Goal: Transaction & Acquisition: Purchase product/service

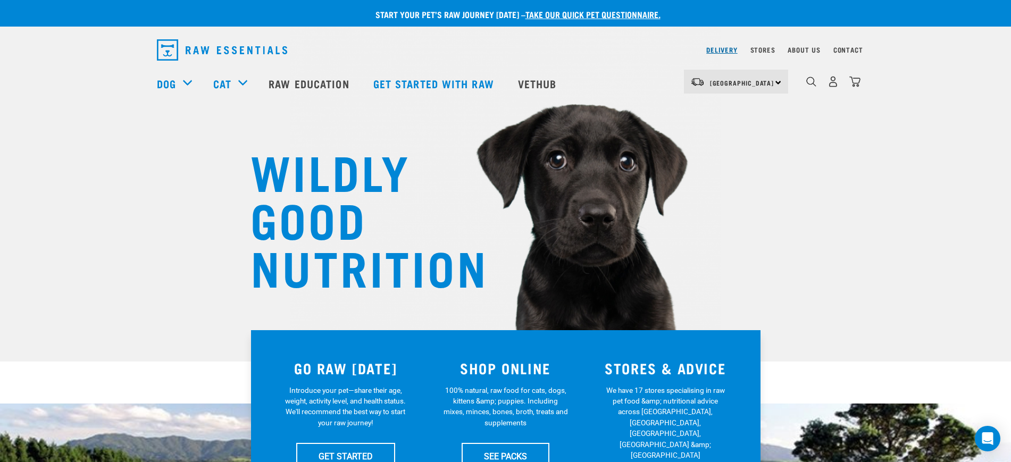
click at [719, 48] on link "Delivery" at bounding box center [721, 50] width 31 height 4
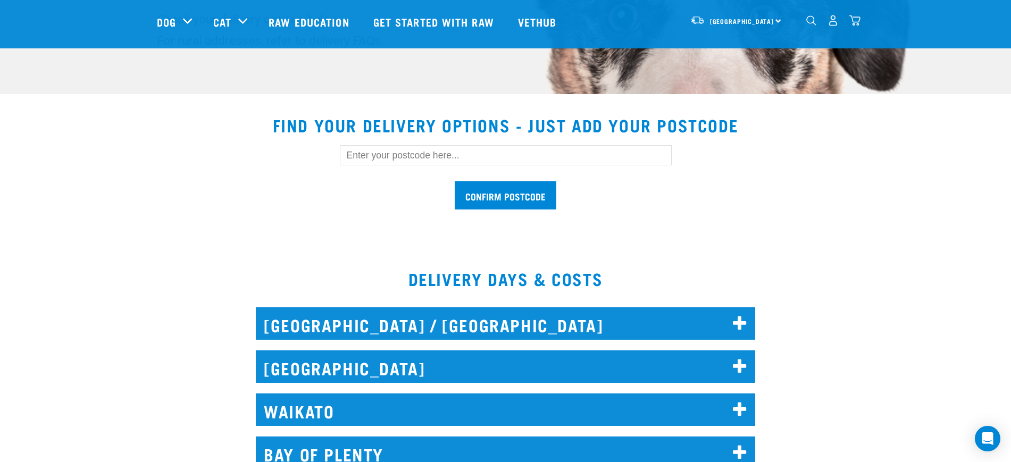
scroll to position [268, 0]
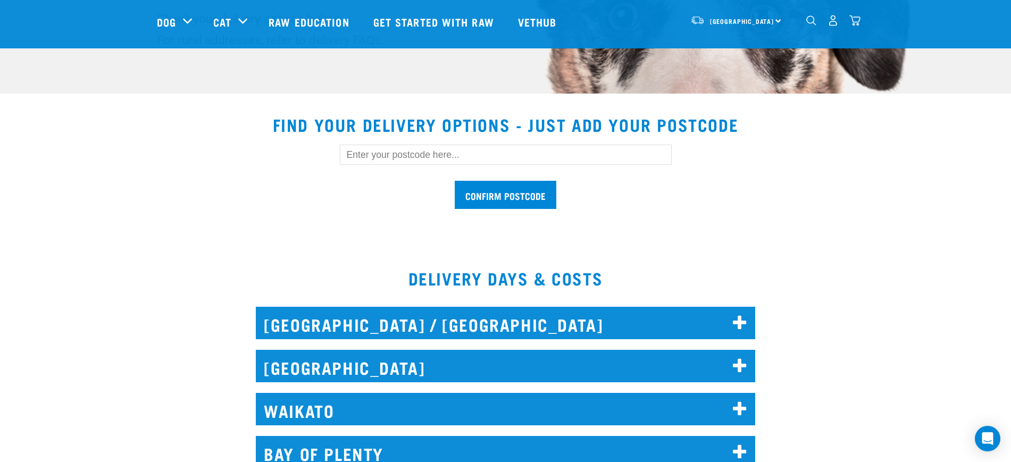
click at [472, 156] on input "text" at bounding box center [506, 155] width 332 height 20
click at [455, 181] on input "Confirm postcode" at bounding box center [506, 195] width 102 height 28
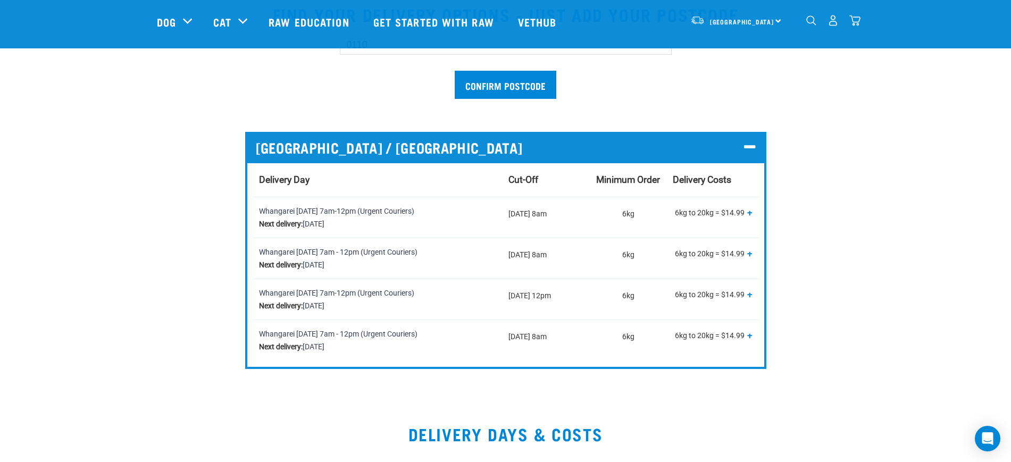
scroll to position [343, 0]
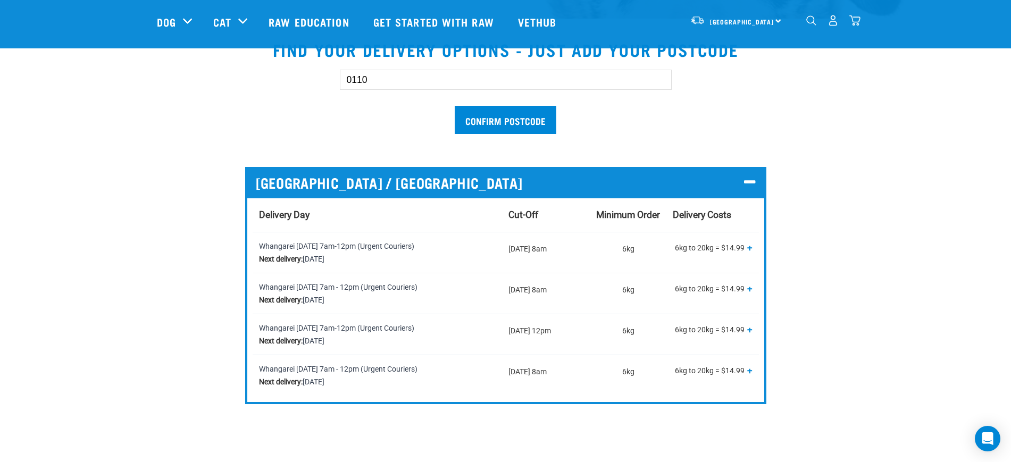
drag, startPoint x: 384, startPoint y: 78, endPoint x: 292, endPoint y: 91, distance: 92.9
click at [292, 91] on div "0110 Confirm postcode" at bounding box center [506, 97] width 732 height 88
type input "1023"
click at [455, 106] on input "Confirm postcode" at bounding box center [506, 120] width 102 height 28
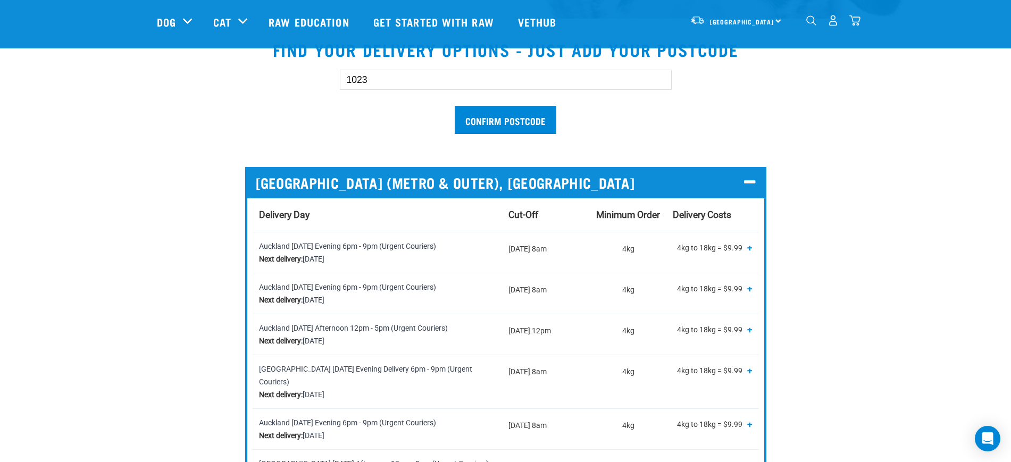
click at [808, 26] on img "dropdown navigation" at bounding box center [811, 20] width 10 height 10
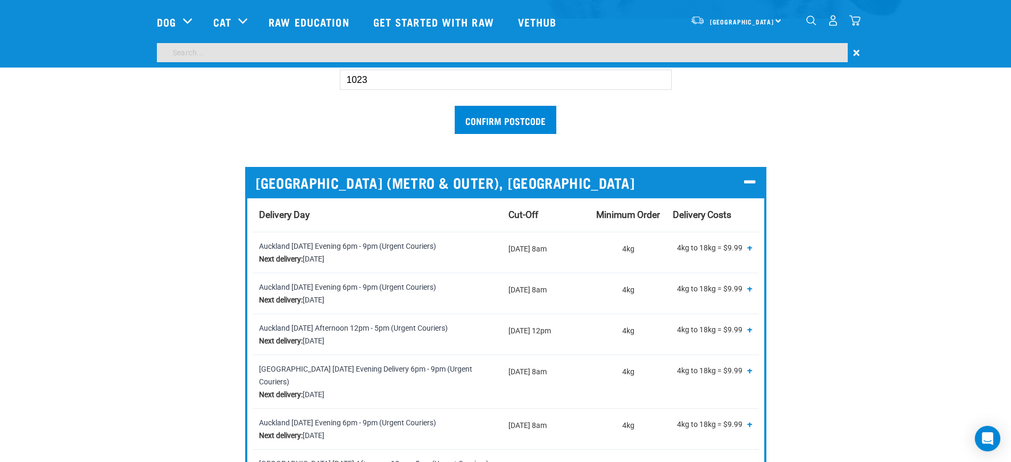
click at [244, 57] on input "search" at bounding box center [502, 52] width 691 height 19
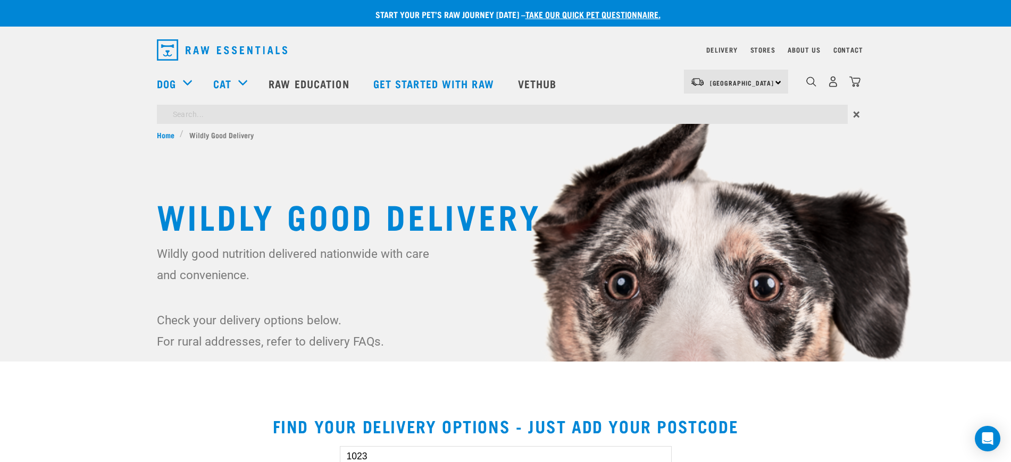
click at [255, 117] on input "search" at bounding box center [502, 114] width 691 height 19
click at [851, 113] on form "×" at bounding box center [506, 114] width 698 height 19
click at [863, 116] on div "×" at bounding box center [505, 117] width 1011 height 24
click at [856, 114] on span "×" at bounding box center [856, 114] width 7 height 19
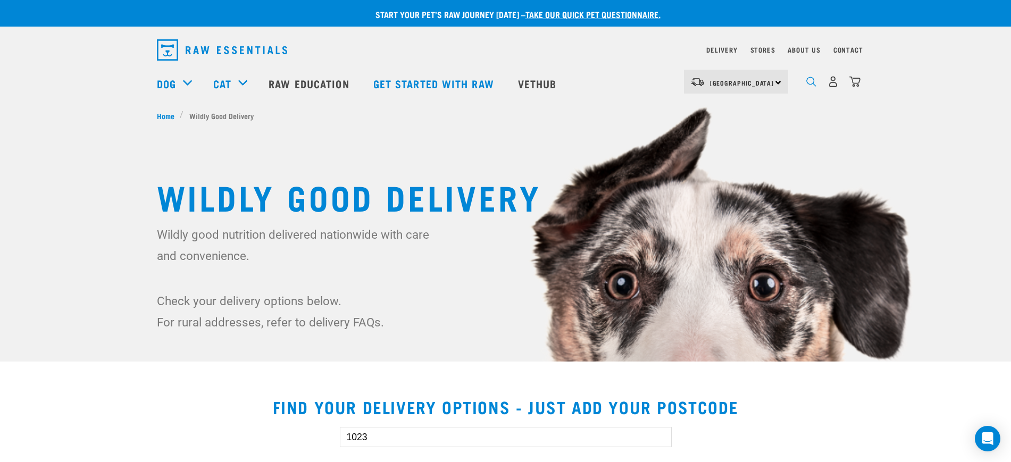
click at [811, 83] on img "dropdown navigation" at bounding box center [811, 82] width 10 height 10
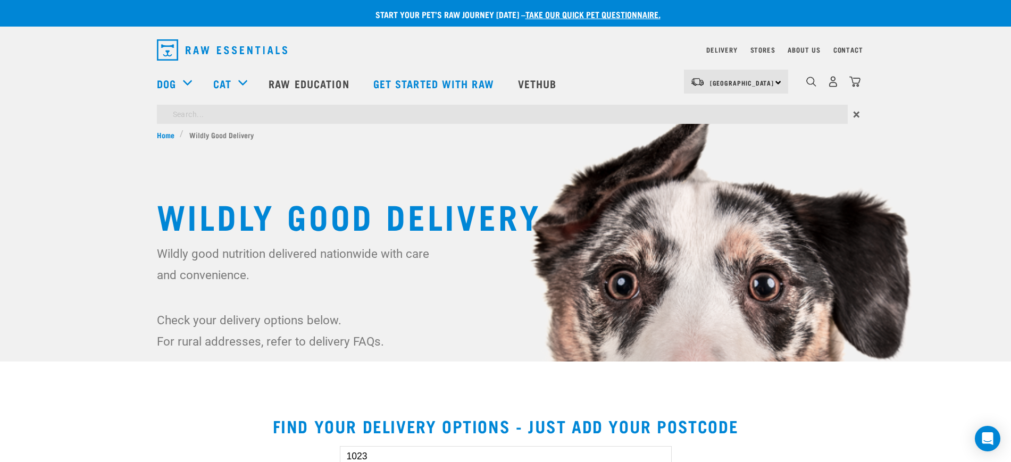
click at [250, 119] on input "search" at bounding box center [502, 114] width 691 height 19
click at [813, 82] on img "dropdown navigation" at bounding box center [811, 82] width 10 height 10
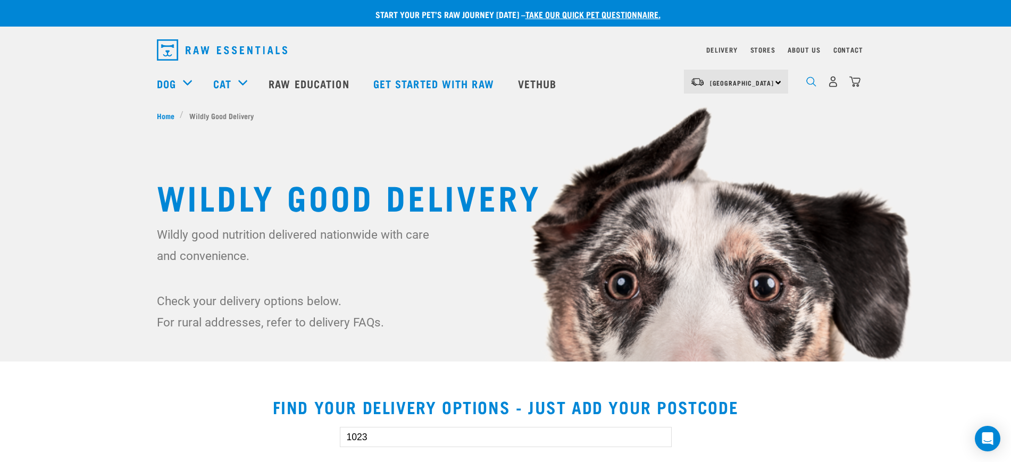
click at [813, 82] on img "dropdown navigation" at bounding box center [811, 82] width 10 height 10
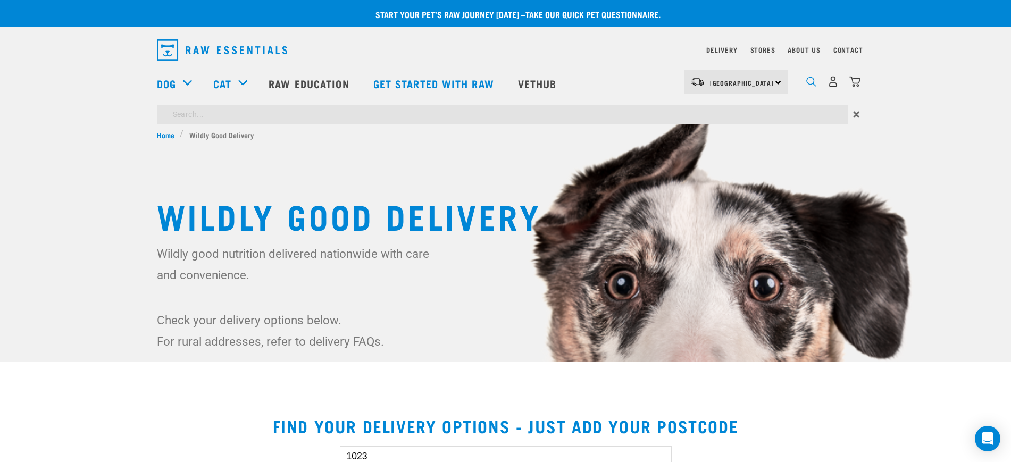
click at [813, 82] on img "dropdown navigation" at bounding box center [811, 82] width 10 height 10
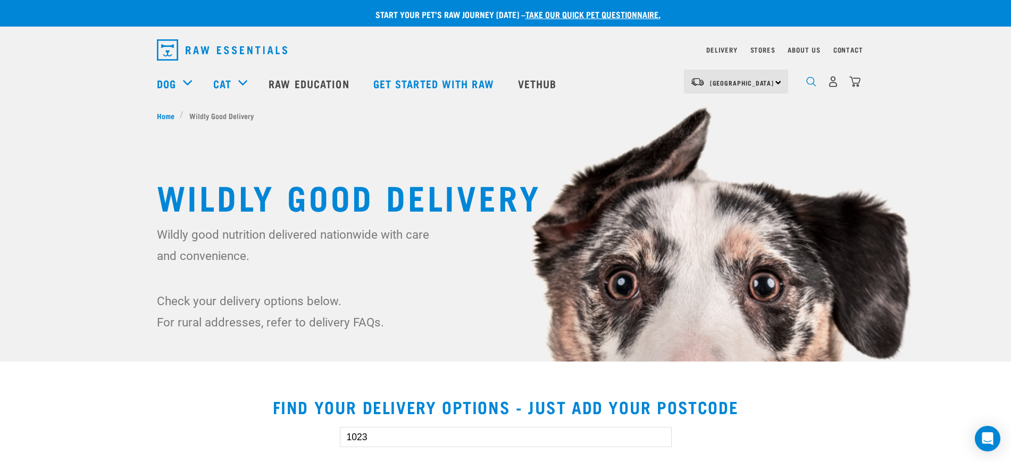
click at [813, 82] on img "dropdown navigation" at bounding box center [811, 82] width 10 height 10
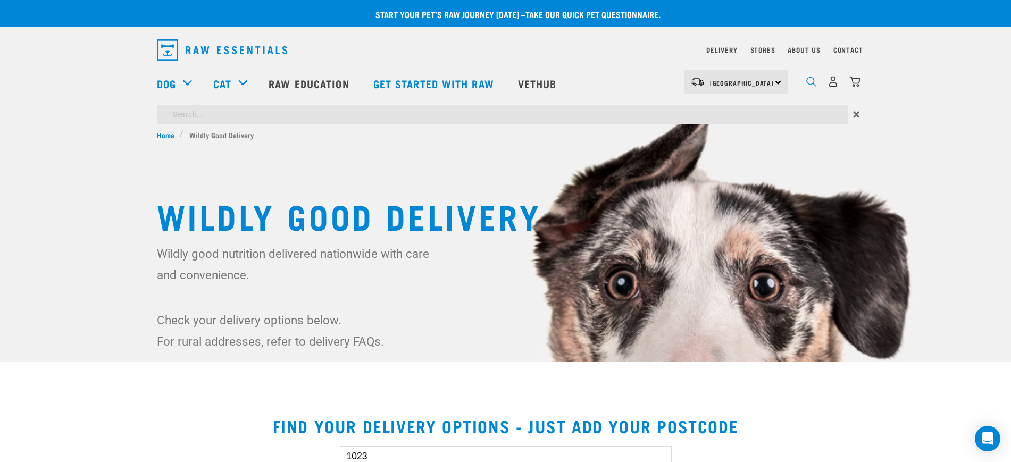
click at [813, 82] on img "dropdown navigation" at bounding box center [811, 82] width 10 height 10
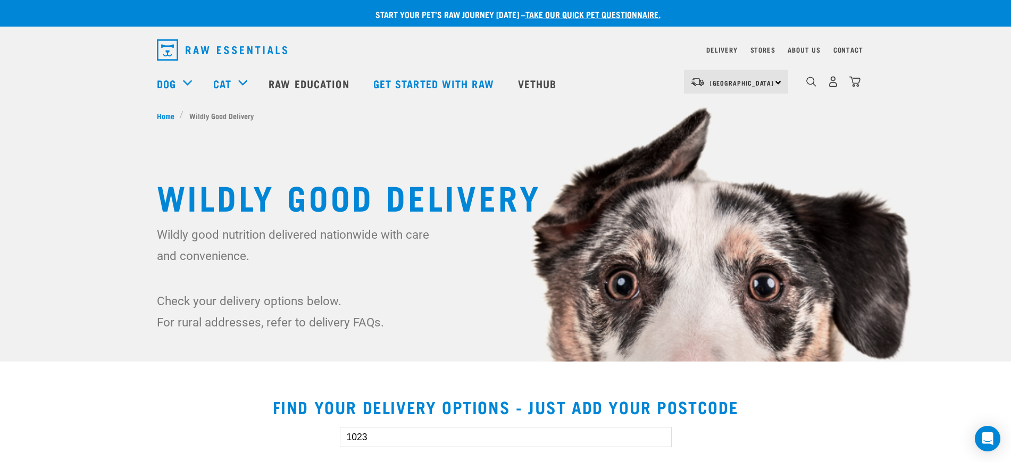
click at [917, 27] on img at bounding box center [505, 303] width 1011 height 607
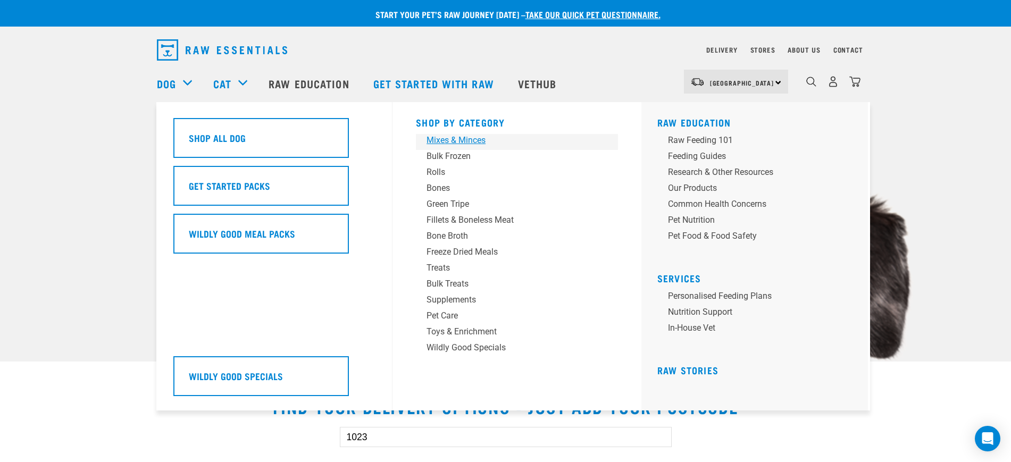
click at [472, 139] on div "Mixes & Minces" at bounding box center [509, 140] width 166 height 13
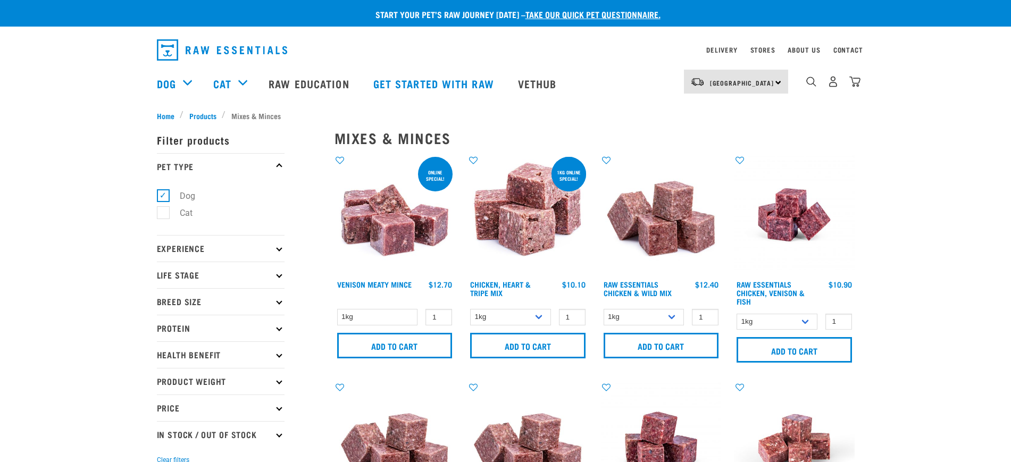
click at [422, 226] on img at bounding box center [394, 215] width 121 height 121
